Goal: Task Accomplishment & Management: Use online tool/utility

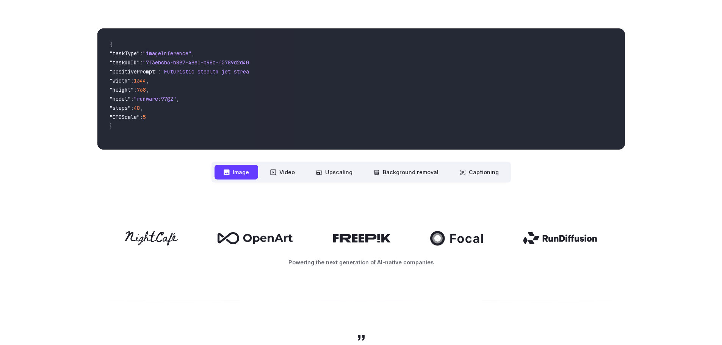
scroll to position [189, 0]
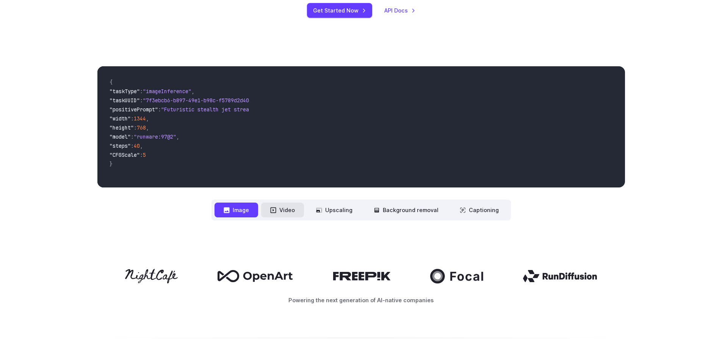
click at [291, 211] on button "Video" at bounding box center [282, 210] width 43 height 15
click at [238, 208] on button "Image" at bounding box center [236, 210] width 44 height 15
click at [352, 211] on button "Upscaling" at bounding box center [334, 210] width 55 height 15
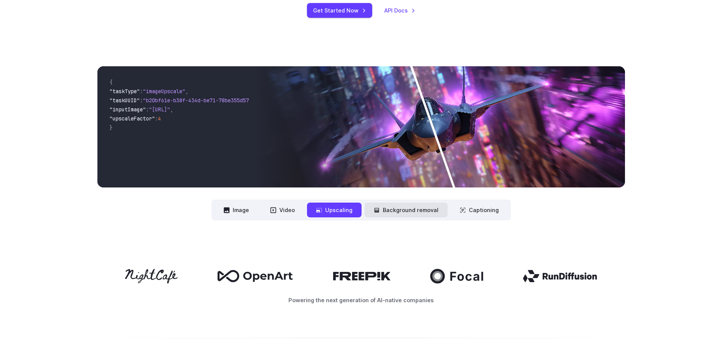
click at [397, 211] on button "Background removal" at bounding box center [405, 210] width 83 height 15
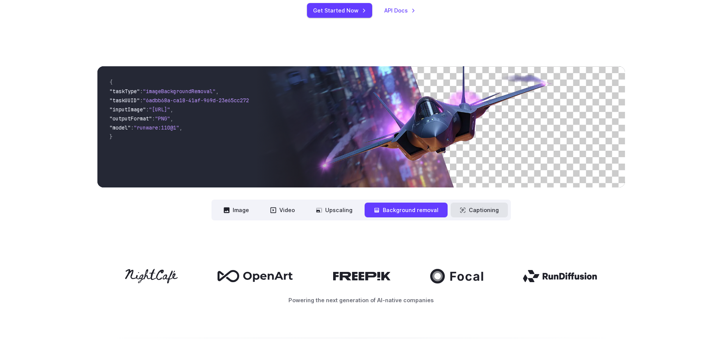
click at [477, 213] on button "Captioning" at bounding box center [478, 210] width 57 height 15
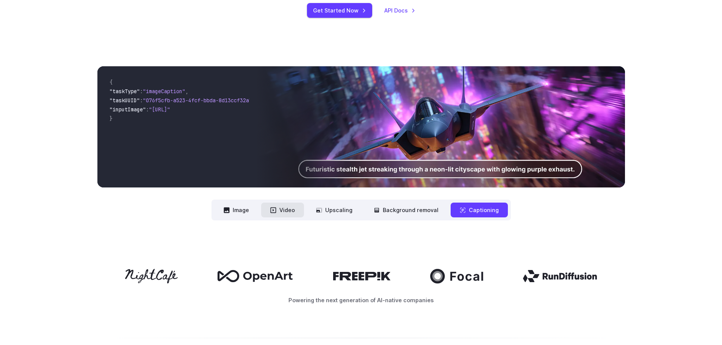
click at [292, 210] on button "Video" at bounding box center [282, 210] width 43 height 15
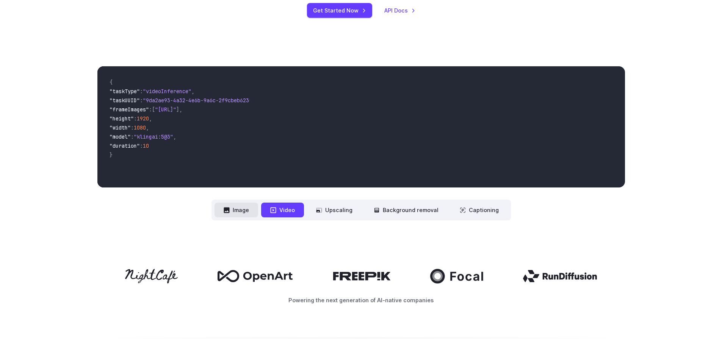
click at [240, 209] on button "Image" at bounding box center [236, 210] width 44 height 15
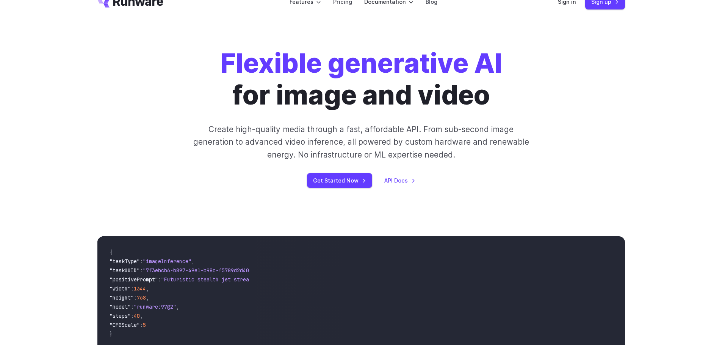
scroll to position [0, 0]
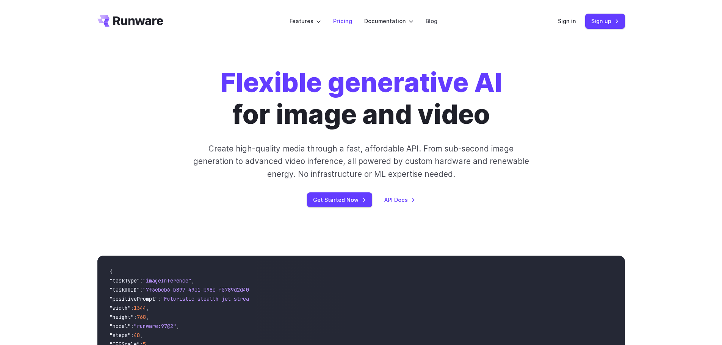
click at [341, 21] on link "Pricing" at bounding box center [342, 21] width 19 height 9
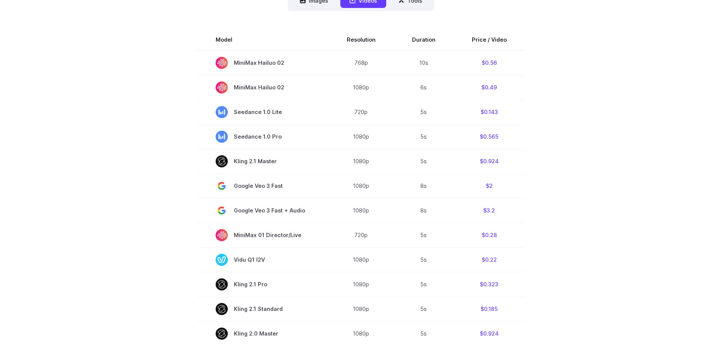
scroll to position [114, 0]
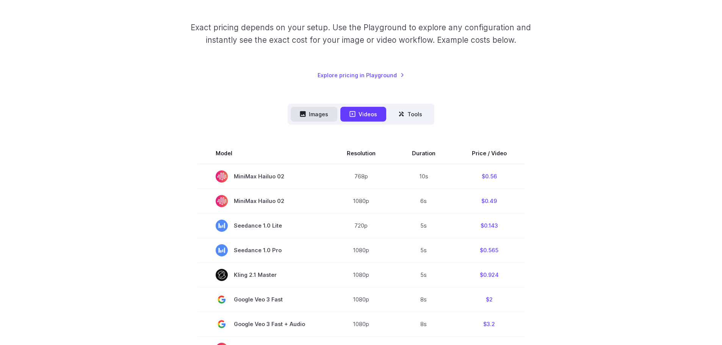
click at [317, 116] on button "Images" at bounding box center [314, 114] width 47 height 15
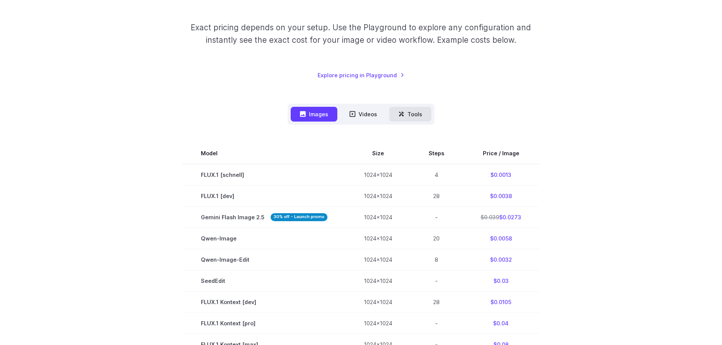
click at [416, 109] on button "Tools" at bounding box center [410, 114] width 42 height 15
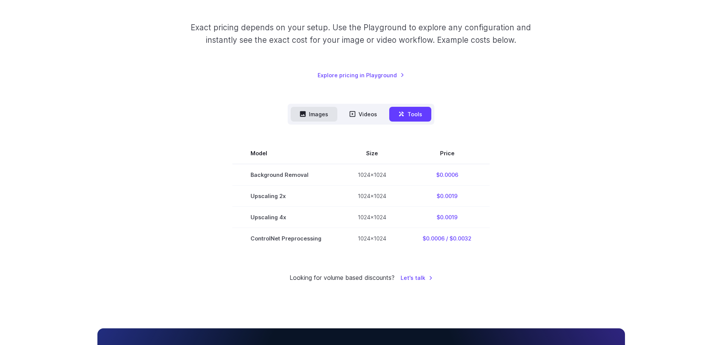
click at [317, 114] on button "Images" at bounding box center [314, 114] width 47 height 15
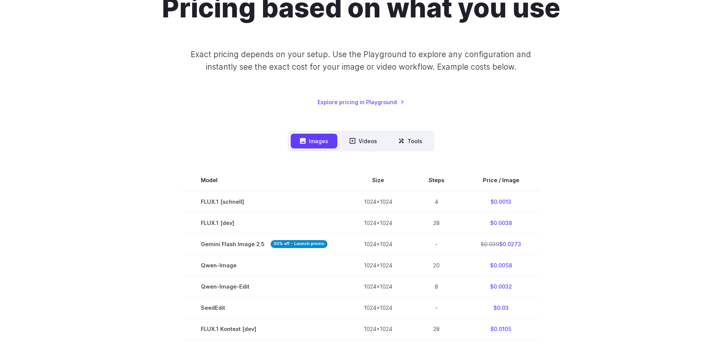
scroll to position [76, 0]
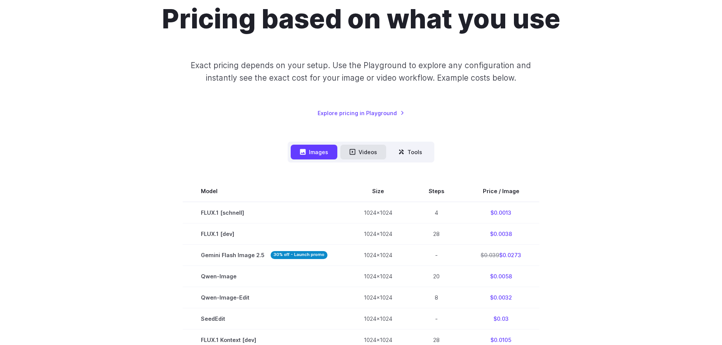
click at [359, 149] on button "Videos" at bounding box center [363, 152] width 46 height 15
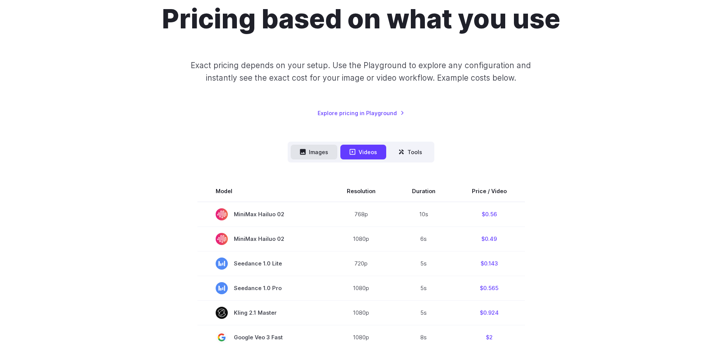
click at [320, 150] on button "Images" at bounding box center [314, 152] width 47 height 15
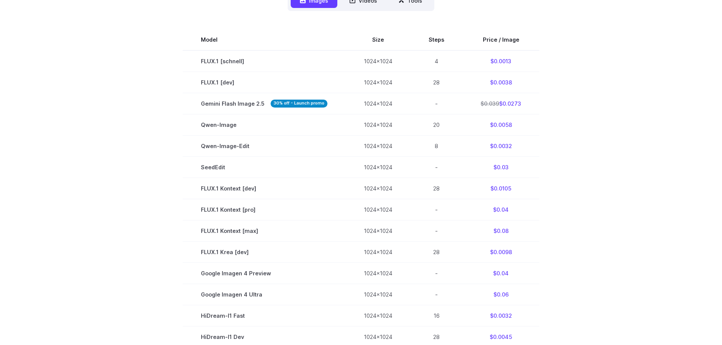
scroll to position [189, 0]
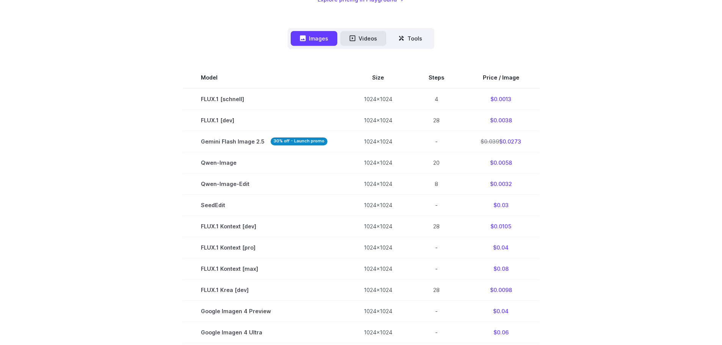
click at [369, 44] on button "Videos" at bounding box center [363, 38] width 46 height 15
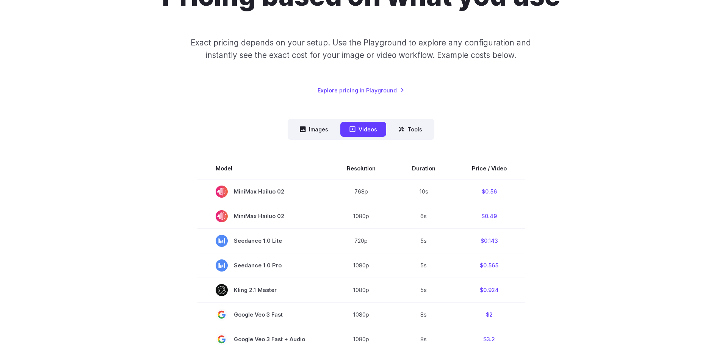
scroll to position [0, 0]
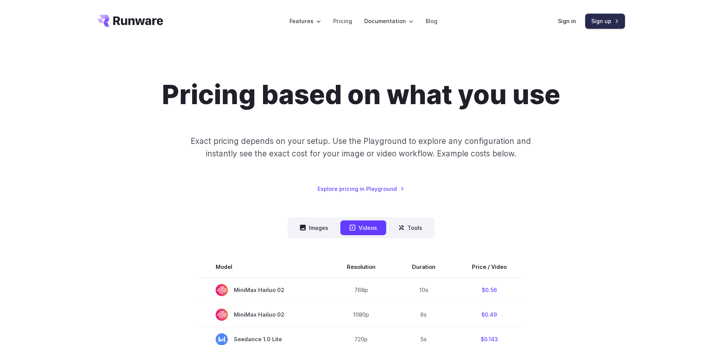
click at [601, 21] on link "Sign up" at bounding box center [605, 21] width 40 height 15
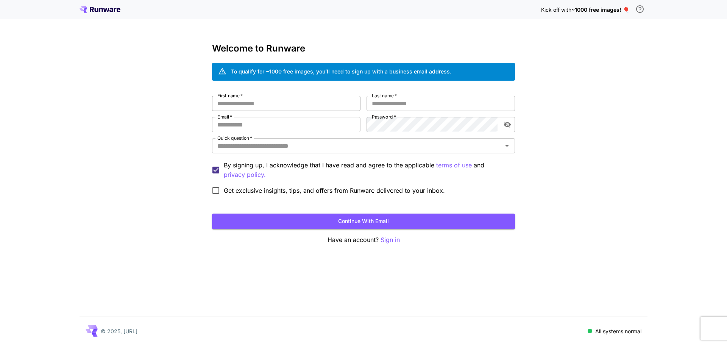
click at [259, 106] on input "First name   *" at bounding box center [286, 103] width 149 height 15
click at [258, 100] on input "****" at bounding box center [286, 103] width 149 height 15
type input "**********"
click at [382, 106] on input "Last name   *" at bounding box center [441, 103] width 149 height 15
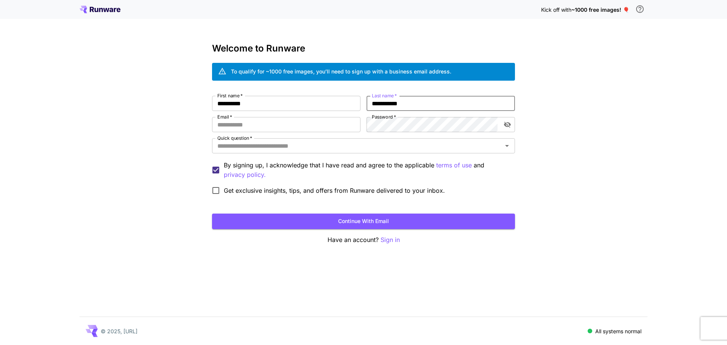
type input "**********"
click at [595, 106] on div "**********" at bounding box center [363, 172] width 727 height 345
click at [270, 122] on input "Email   *" at bounding box center [286, 124] width 149 height 15
type input "**********"
click at [298, 149] on input "Quick question   *" at bounding box center [357, 146] width 286 height 11
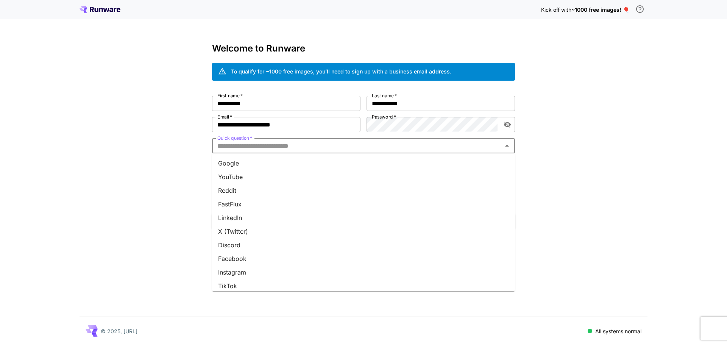
click at [239, 175] on li "YouTube" at bounding box center [363, 177] width 303 height 14
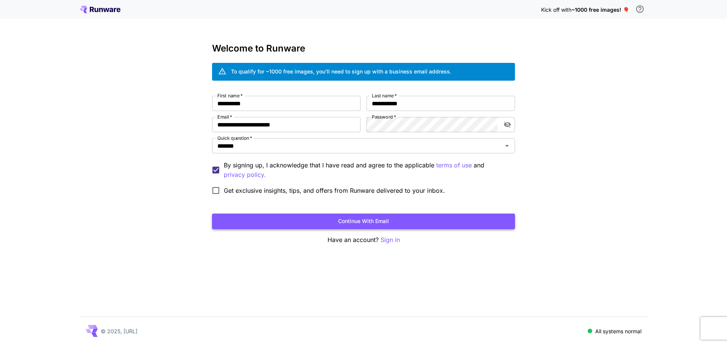
click at [352, 222] on button "Continue with email" at bounding box center [363, 222] width 303 height 16
click at [508, 125] on icon "toggle password visibility" at bounding box center [507, 125] width 7 height 6
click at [366, 223] on button "Continue with email" at bounding box center [363, 222] width 303 height 16
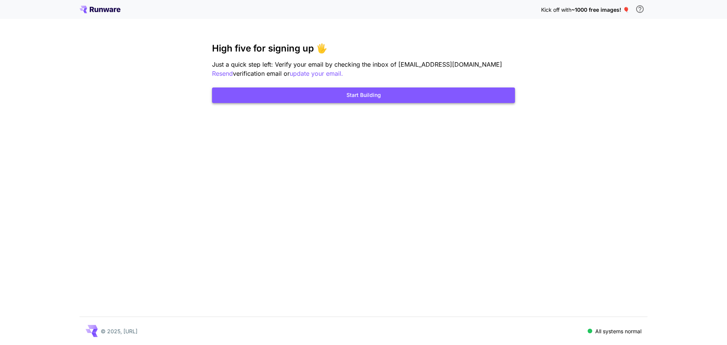
click at [376, 94] on button "Start Building" at bounding box center [363, 96] width 303 height 16
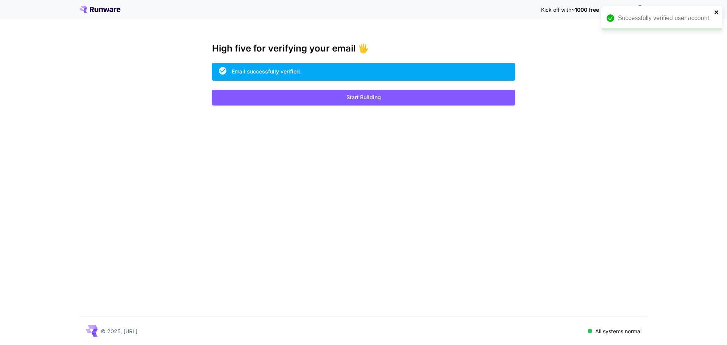
click at [717, 12] on icon "close" at bounding box center [717, 12] width 4 height 4
click at [381, 102] on button "Start Building" at bounding box center [363, 98] width 303 height 16
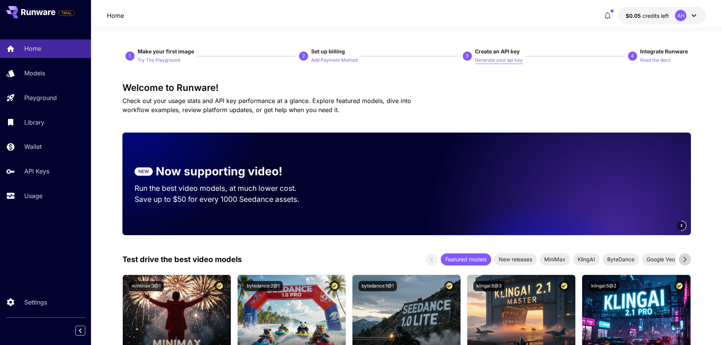
click at [497, 59] on p "Generate your api key" at bounding box center [499, 60] width 48 height 7
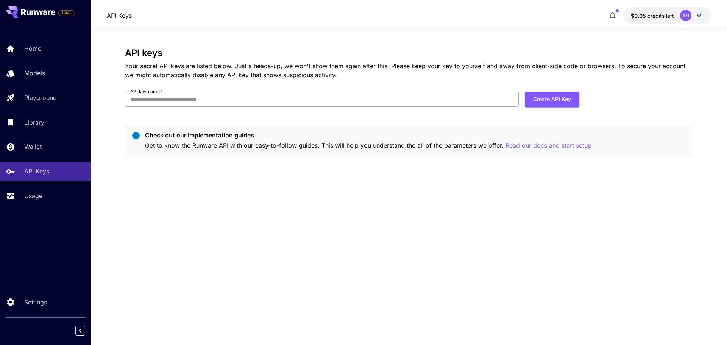
click at [203, 99] on input "API key name   *" at bounding box center [322, 99] width 394 height 15
click at [264, 114] on div "API keys Your secret API keys are listed below. Just a heads-up, we won't show …" at bounding box center [409, 105] width 568 height 114
click at [553, 102] on button "Create API Key" at bounding box center [552, 100] width 55 height 16
click at [233, 95] on input "API key name   *" at bounding box center [322, 99] width 394 height 15
type input "***"
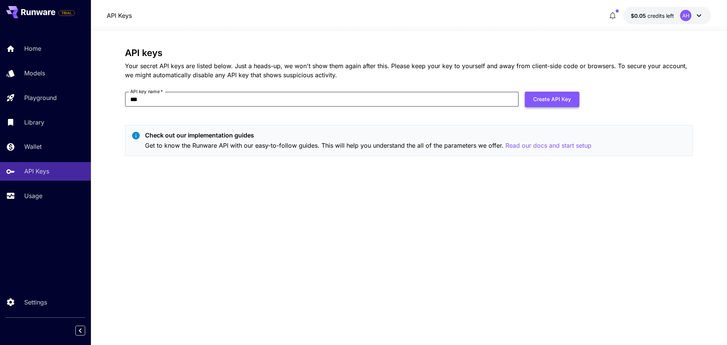
click at [544, 107] on button "Create API Key" at bounding box center [552, 100] width 55 height 16
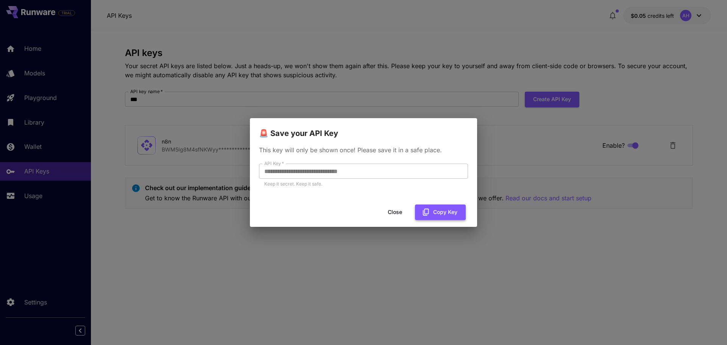
click at [442, 211] on button "Copy Key" at bounding box center [440, 213] width 51 height 16
click at [514, 36] on div "**********" at bounding box center [363, 172] width 727 height 345
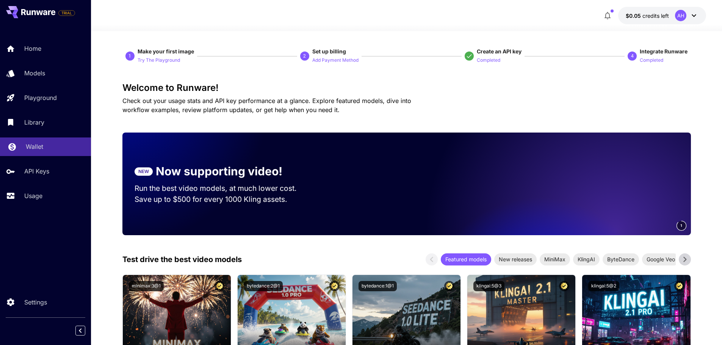
click at [43, 149] on div "Wallet" at bounding box center [55, 146] width 59 height 9
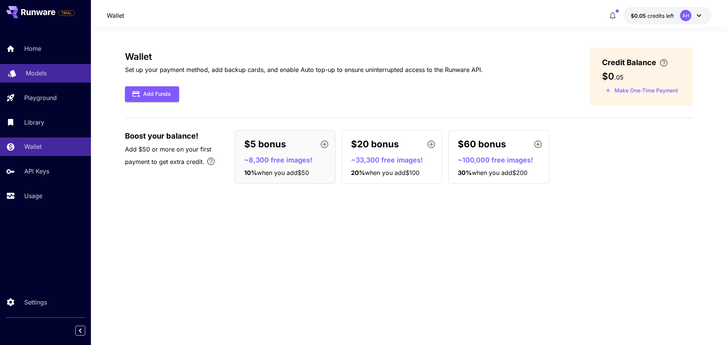
click at [38, 73] on p "Models" at bounding box center [36, 73] width 21 height 9
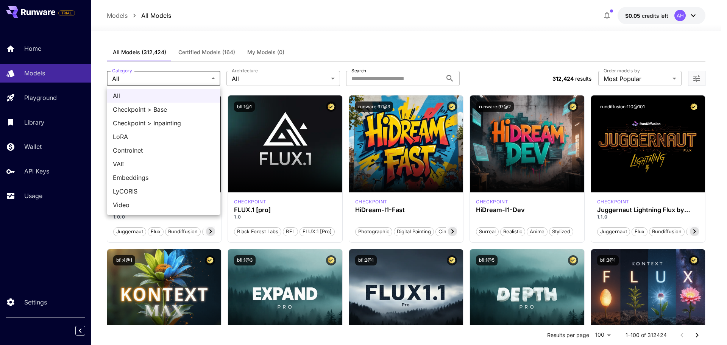
click at [278, 80] on div at bounding box center [363, 172] width 727 height 345
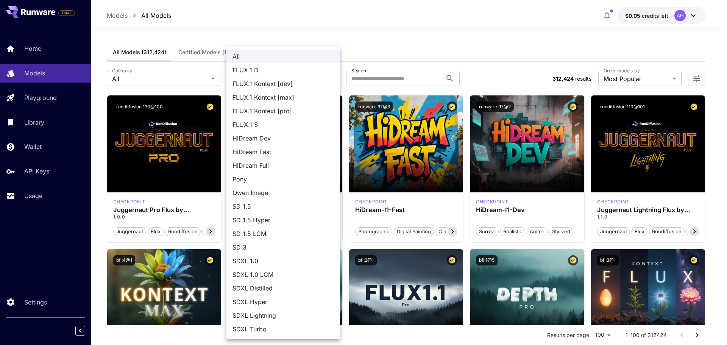
click at [356, 33] on div at bounding box center [363, 172] width 727 height 345
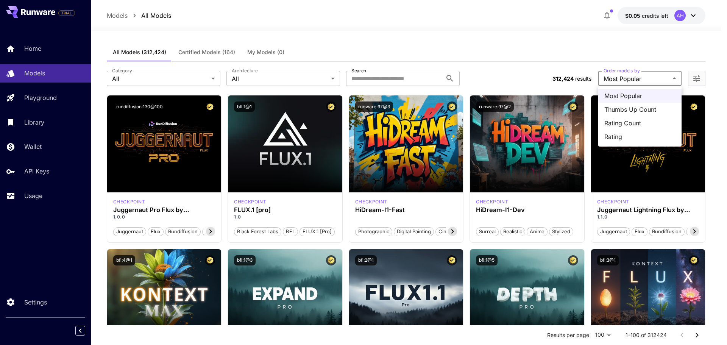
click at [213, 80] on div at bounding box center [363, 172] width 727 height 345
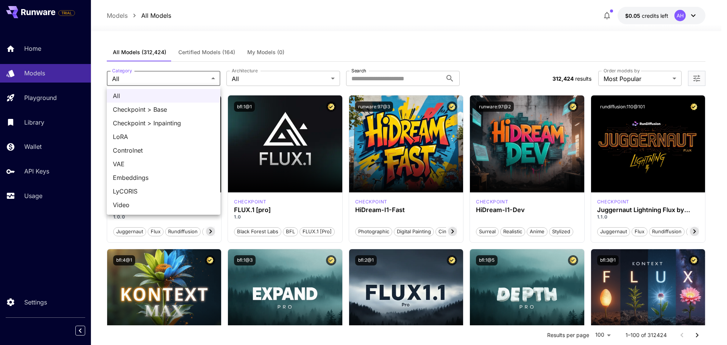
click at [316, 40] on div at bounding box center [363, 172] width 727 height 345
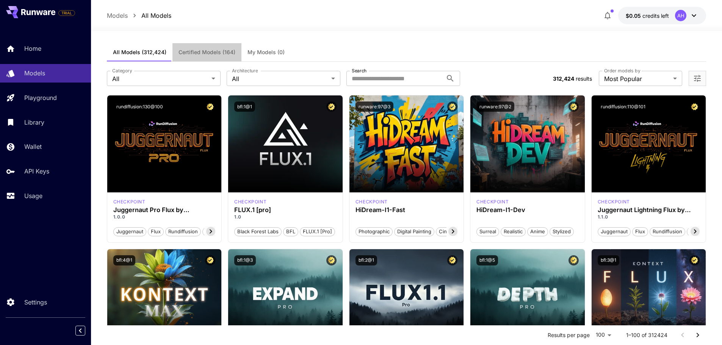
click at [210, 53] on span "Certified Models (164)" at bounding box center [206, 52] width 57 height 7
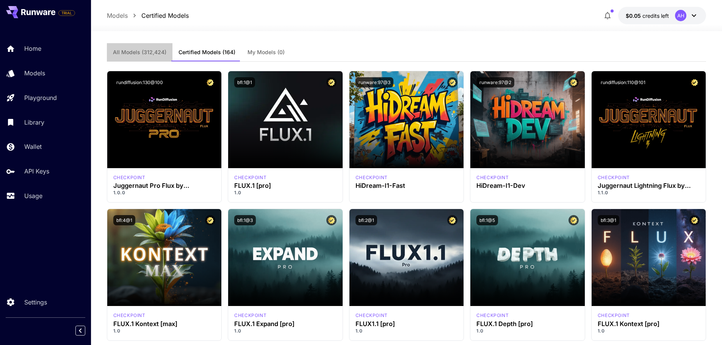
click at [149, 53] on span "All Models (312,424)" at bounding box center [139, 52] width 53 height 7
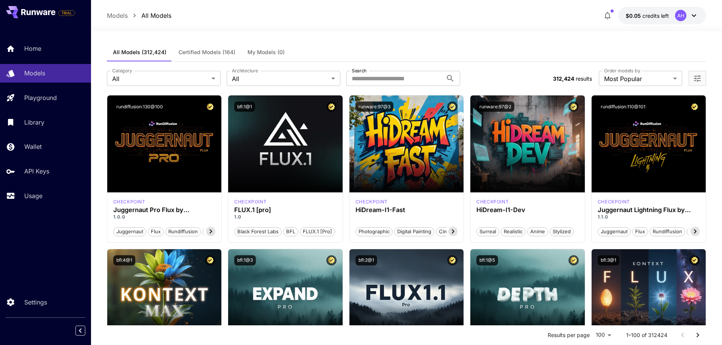
click at [214, 55] on span "Certified Models (164)" at bounding box center [206, 52] width 57 height 7
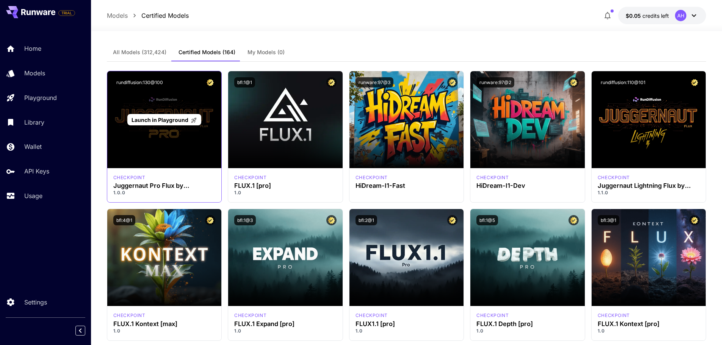
click at [161, 121] on span "Launch in Playground" at bounding box center [159, 120] width 57 height 6
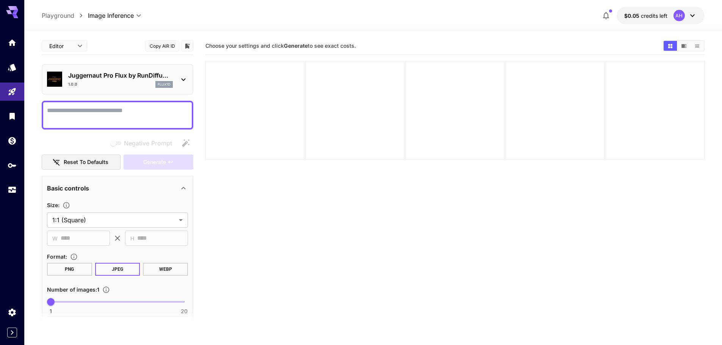
click at [117, 16] on body "**********" at bounding box center [361, 202] width 722 height 405
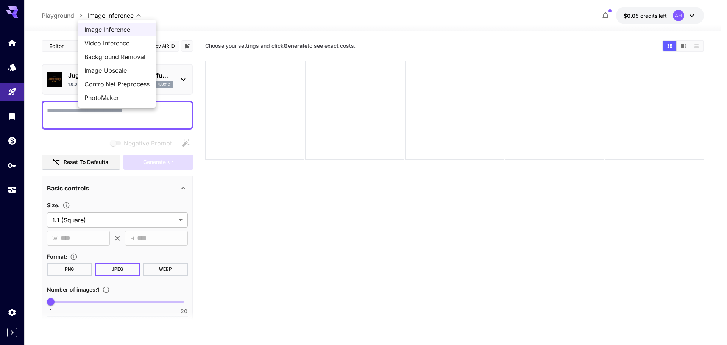
click at [113, 44] on span "Video Inference" at bounding box center [116, 43] width 65 height 9
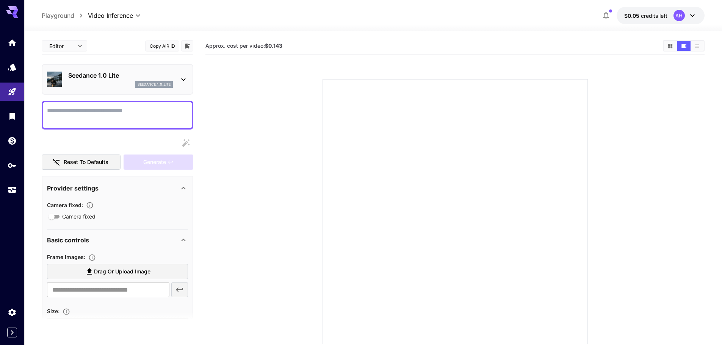
click at [66, 19] on p "Playground" at bounding box center [58, 15] width 33 height 9
type input "**********"
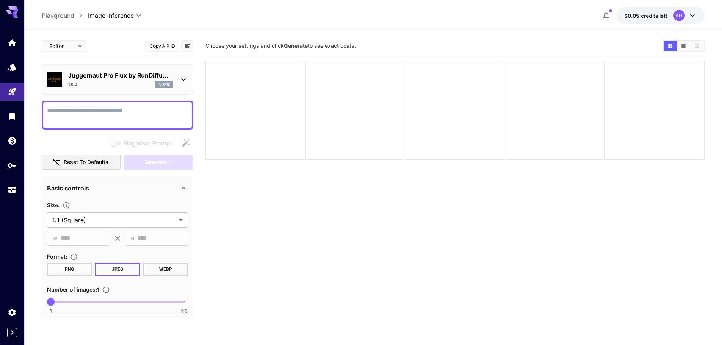
click at [697, 16] on button "$0.05 credits left AH" at bounding box center [660, 15] width 88 height 17
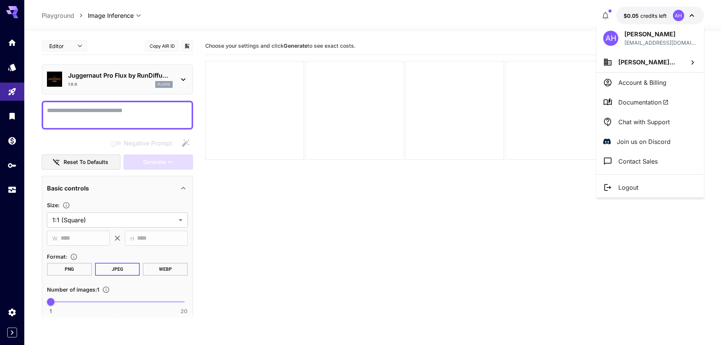
click at [322, 7] on div at bounding box center [363, 172] width 727 height 345
